Goal: Transaction & Acquisition: Purchase product/service

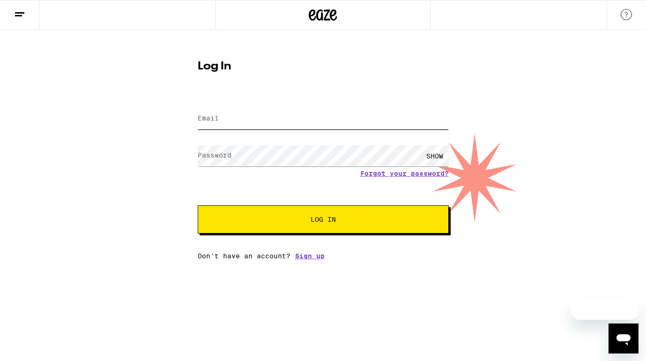
type input "[EMAIL_ADDRESS][DOMAIN_NAME]"
click at [281, 227] on button "Log In" at bounding box center [323, 219] width 251 height 28
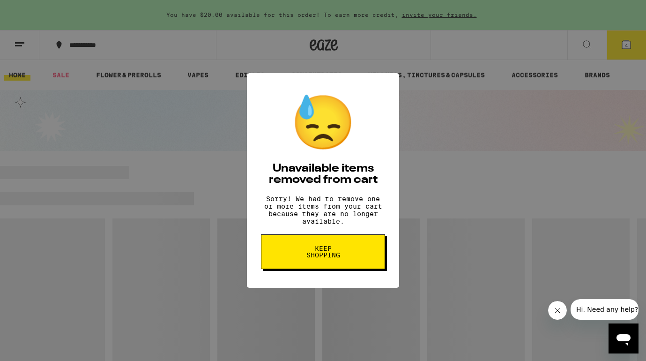
click at [339, 257] on span "Keep Shopping" at bounding box center [323, 251] width 48 height 13
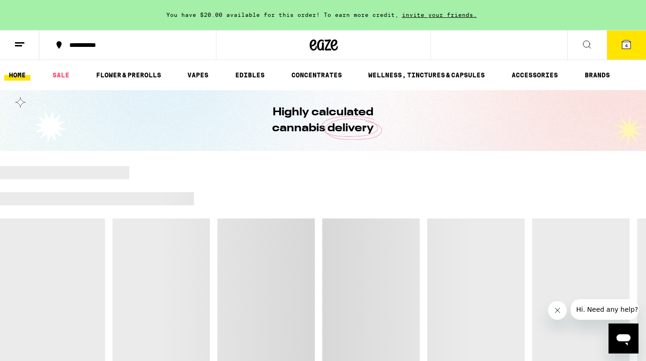
click at [587, 44] on icon at bounding box center [587, 44] width 11 height 11
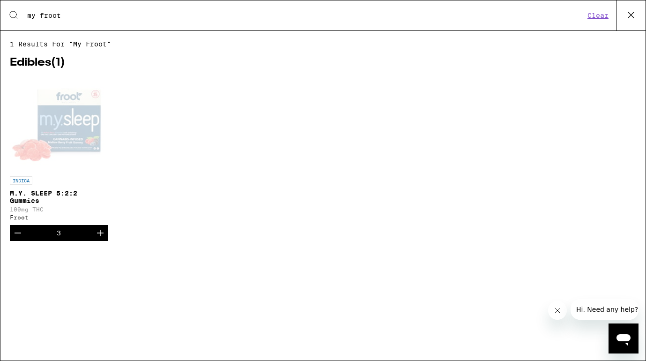
type input "my froot"
click at [18, 239] on icon "Decrement" at bounding box center [17, 232] width 11 height 11
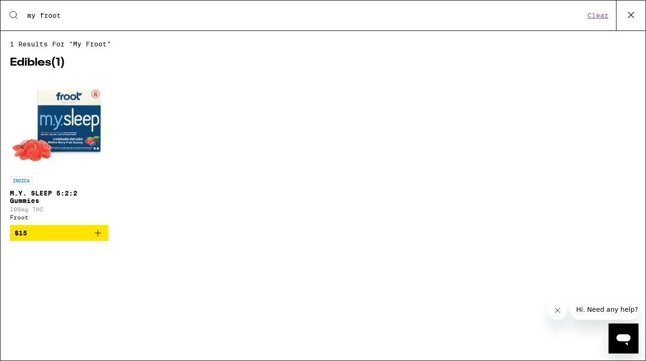
click at [100, 236] on icon "Add to bag" at bounding box center [97, 232] width 11 height 11
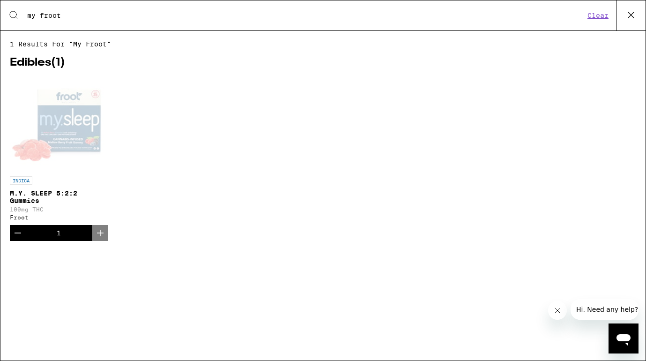
click at [630, 14] on icon at bounding box center [632, 15] width 6 height 6
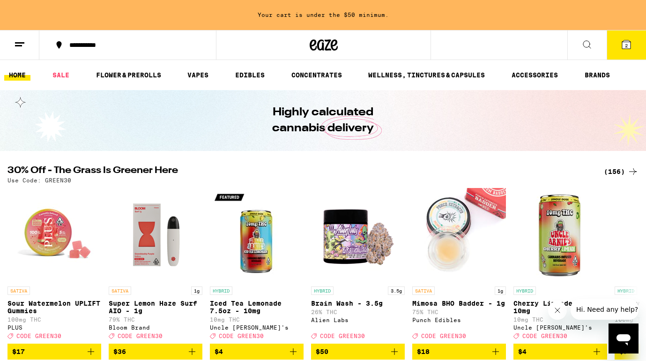
click at [630, 39] on icon at bounding box center [626, 44] width 11 height 11
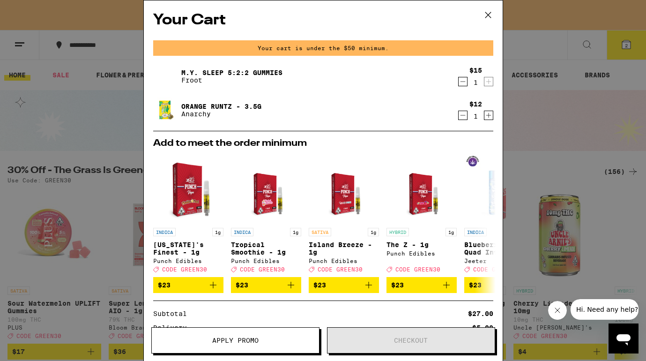
click at [461, 116] on icon "Decrement" at bounding box center [463, 115] width 8 height 11
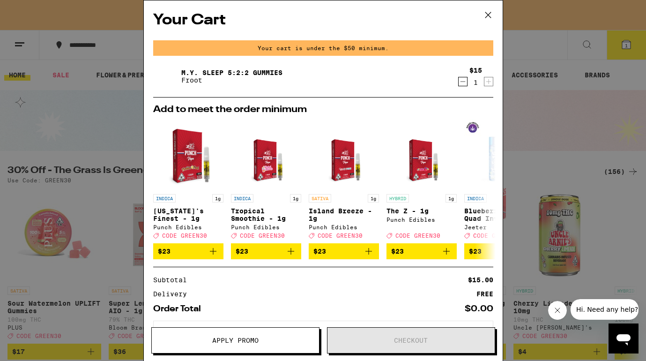
click at [483, 18] on icon at bounding box center [488, 15] width 14 height 14
